Goal: Transaction & Acquisition: Book appointment/travel/reservation

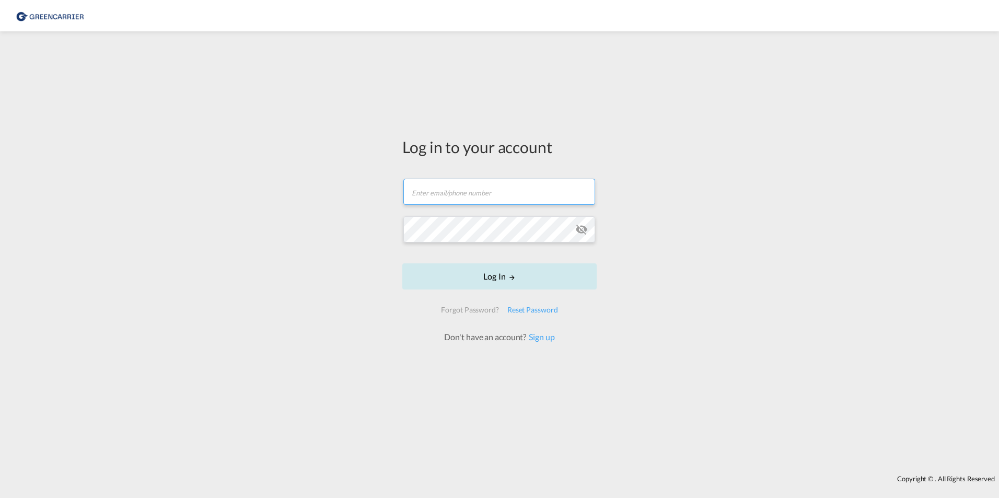
type input "[EMAIL_ADDRESS][PERSON_NAME][DOMAIN_NAME]"
click at [523, 281] on button "Log In" at bounding box center [499, 276] width 194 height 26
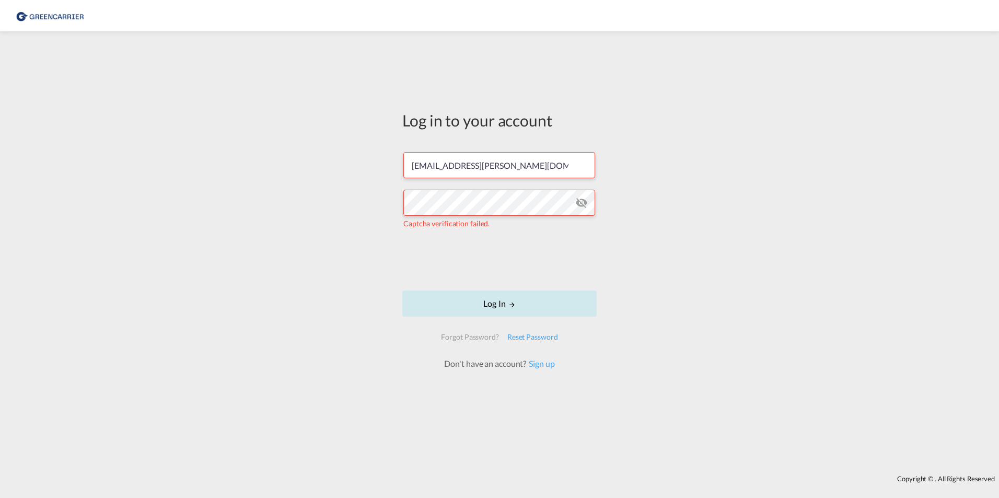
click at [503, 313] on button "Log In" at bounding box center [499, 303] width 194 height 26
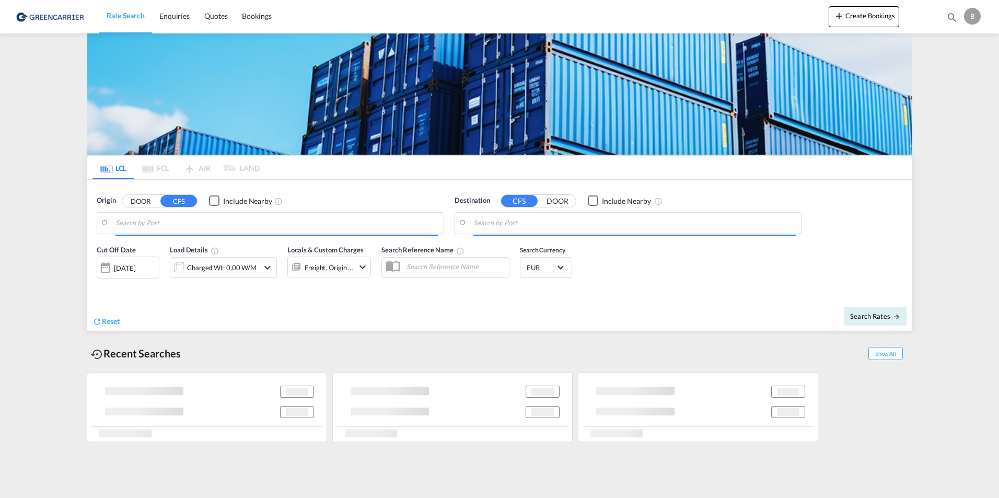
type input "[GEOGRAPHIC_DATA], [GEOGRAPHIC_DATA]"
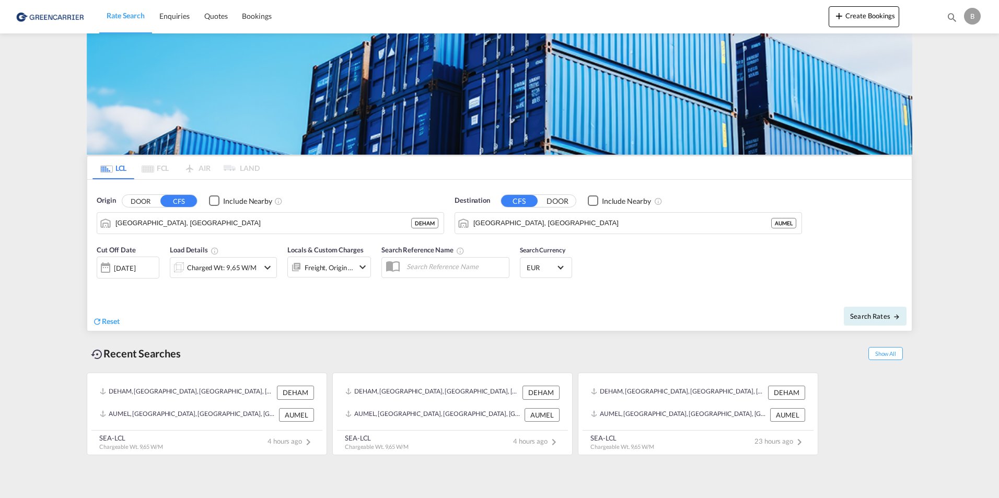
click at [134, 266] on div "[DATE]" at bounding box center [124, 267] width 21 height 9
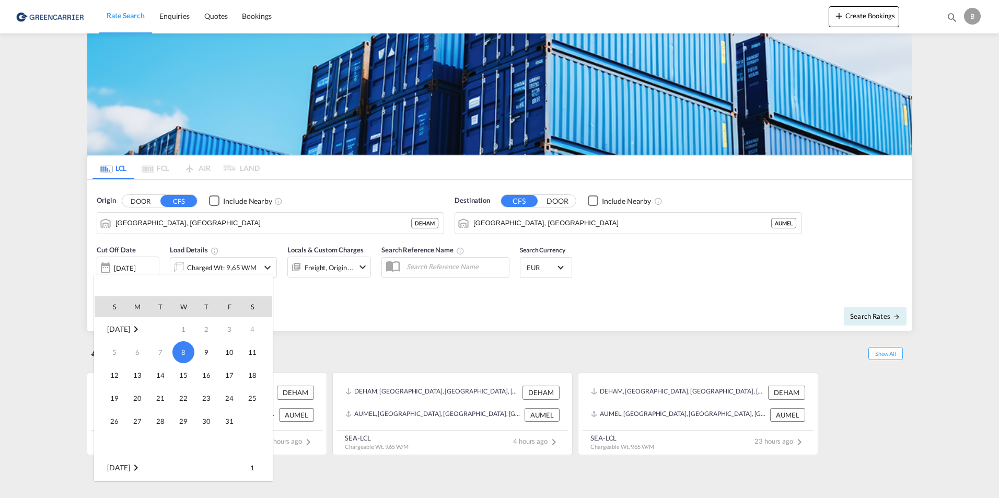
click at [394, 301] on div at bounding box center [499, 249] width 999 height 498
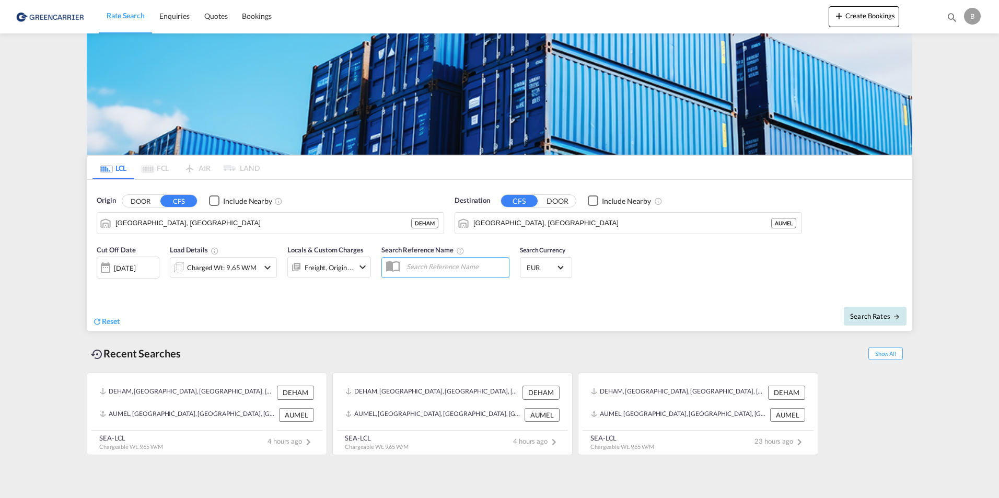
click at [857, 309] on button "Search Rates" at bounding box center [875, 316] width 63 height 19
type input "DEHAM to [GEOGRAPHIC_DATA] / [DATE]"
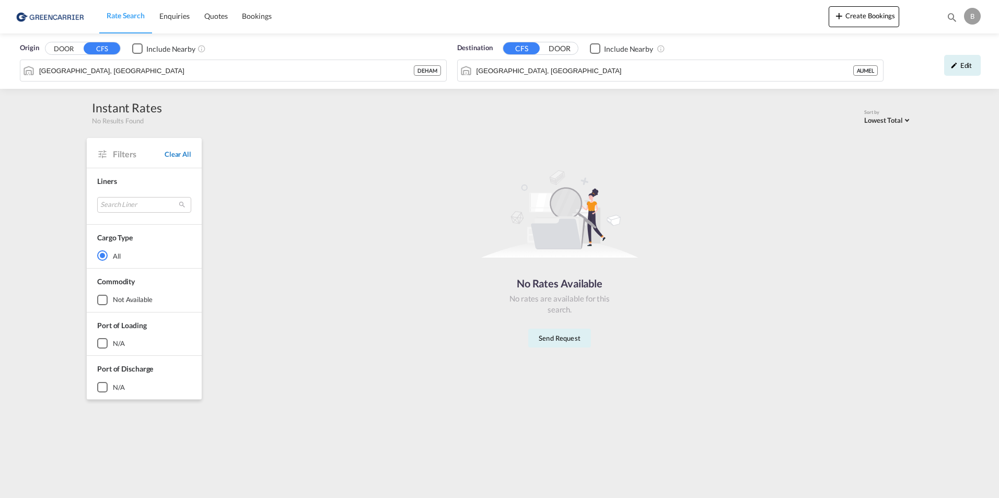
click at [175, 153] on span "Clear All" at bounding box center [178, 153] width 27 height 9
click at [158, 206] on md-select "Search Liner greencarrier consolidators Done" at bounding box center [144, 205] width 94 height 16
click at [111, 209] on md-option "greencarrier consolidators" at bounding box center [143, 204] width 133 height 25
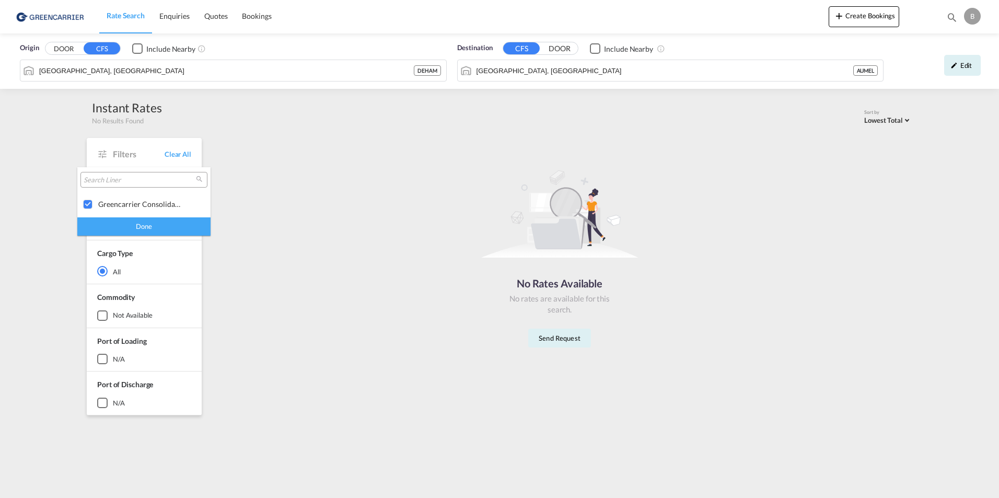
click at [125, 225] on div "Done" at bounding box center [143, 226] width 133 height 18
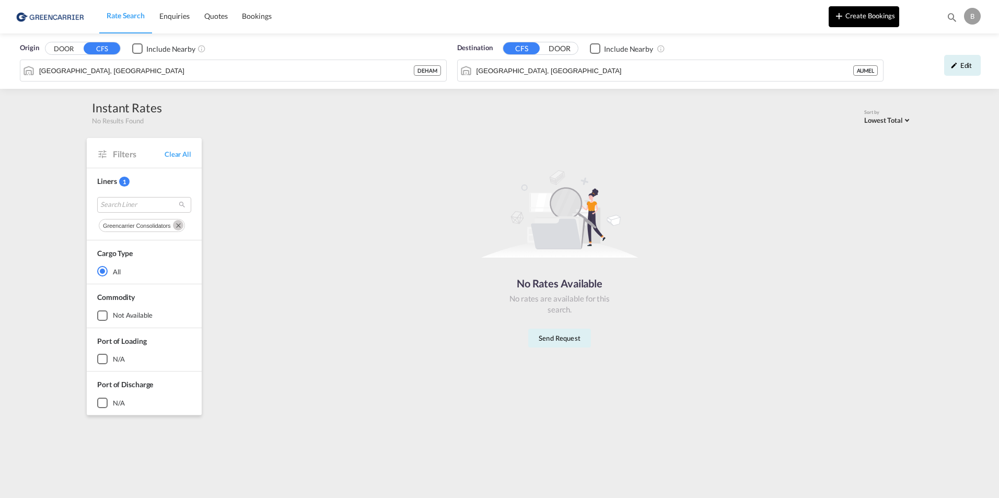
click at [855, 18] on button "Create Bookings" at bounding box center [863, 16] width 71 height 21
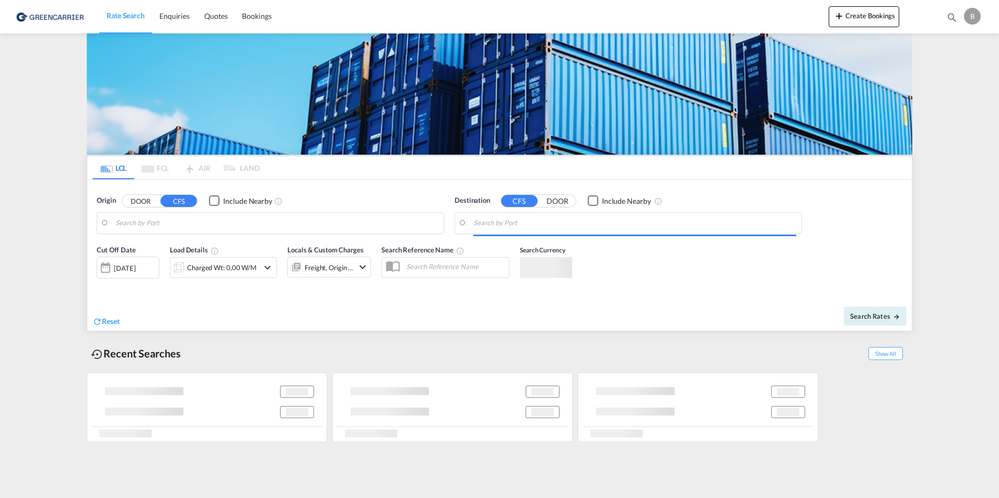
type input "[GEOGRAPHIC_DATA], [GEOGRAPHIC_DATA]"
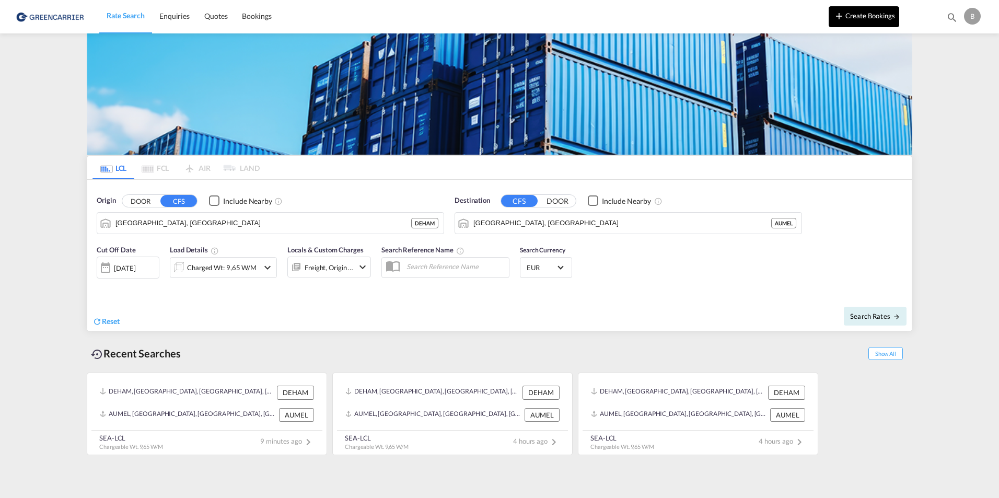
click at [885, 15] on button "Create Bookings" at bounding box center [863, 16] width 71 height 21
